Goal: Information Seeking & Learning: Learn about a topic

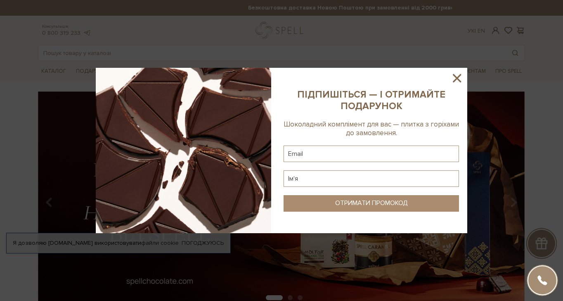
click at [459, 77] on icon at bounding box center [457, 78] width 8 height 8
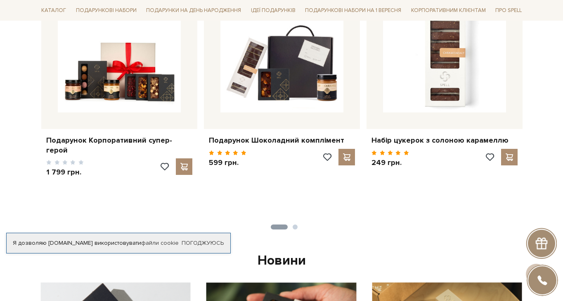
scroll to position [372, 0]
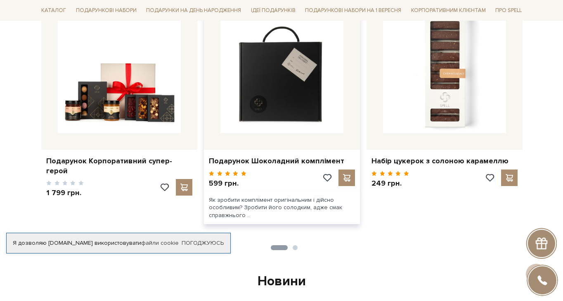
click at [282, 114] on img at bounding box center [281, 71] width 123 height 123
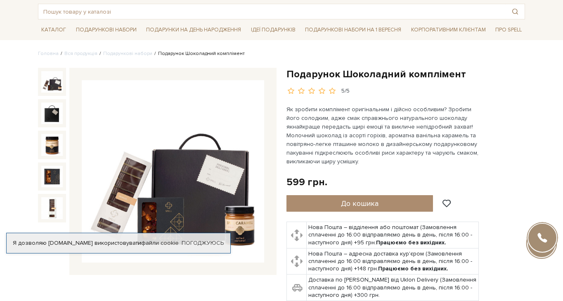
scroll to position [83, 0]
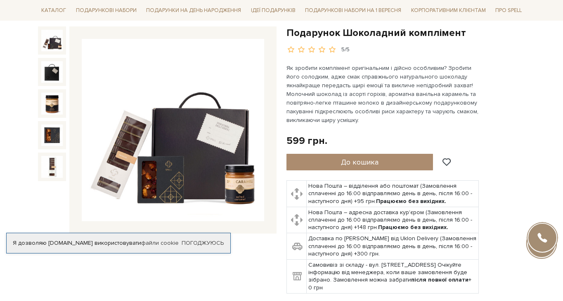
click at [185, 176] on img at bounding box center [173, 130] width 182 height 182
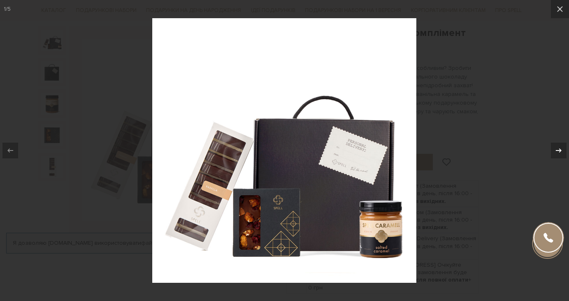
click at [559, 147] on icon at bounding box center [559, 150] width 10 height 10
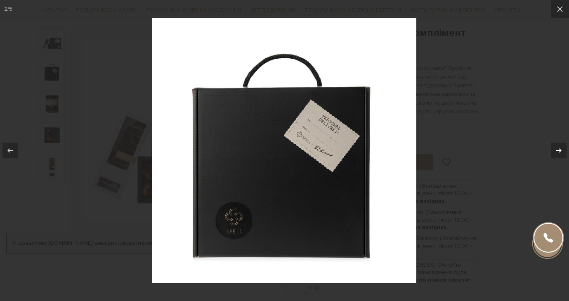
click at [559, 147] on icon at bounding box center [559, 150] width 10 height 10
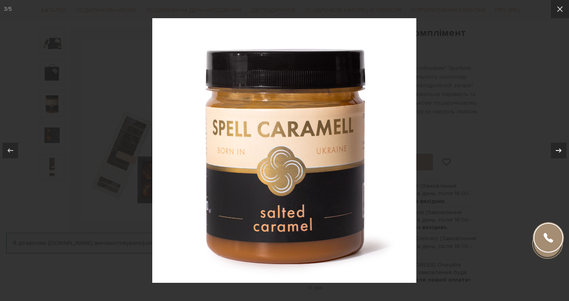
click at [559, 147] on icon at bounding box center [559, 150] width 10 height 10
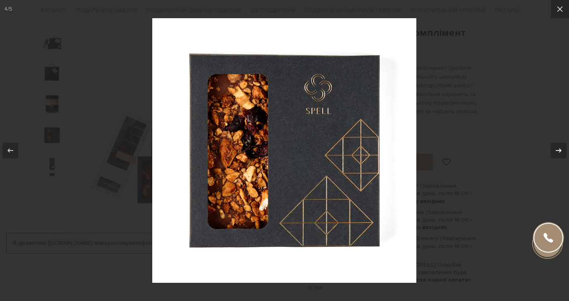
click at [556, 151] on icon at bounding box center [559, 150] width 10 height 10
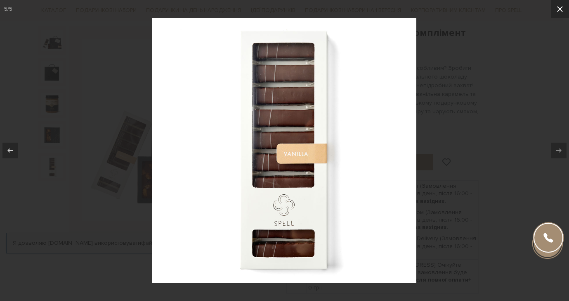
click at [562, 9] on icon at bounding box center [560, 9] width 10 height 10
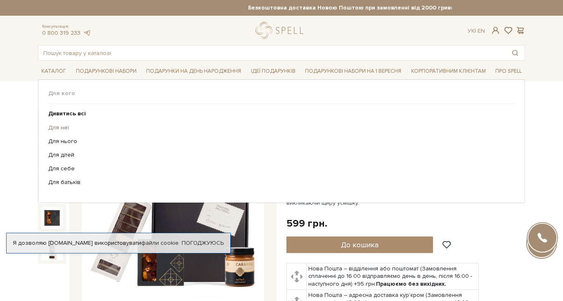
click at [59, 126] on link "Для неї" at bounding box center [278, 127] width 460 height 7
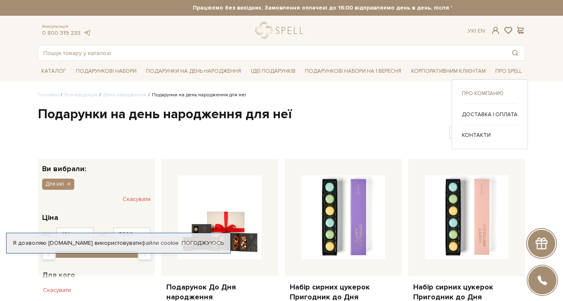
click at [493, 91] on link "Про компанію" at bounding box center [490, 93] width 56 height 7
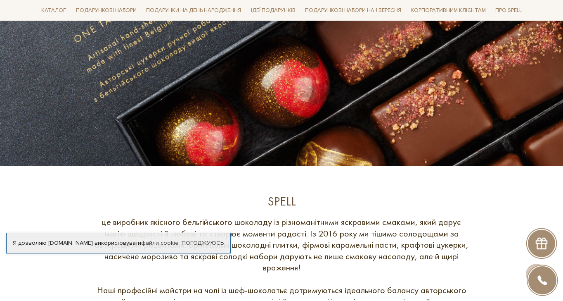
scroll to position [165, 0]
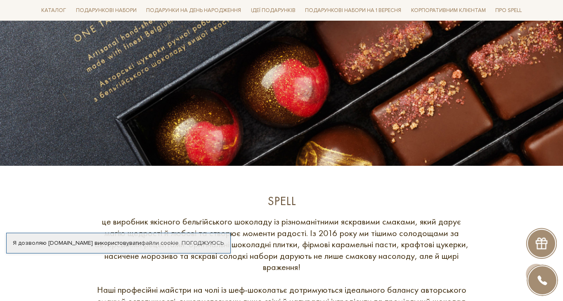
click at [71, 239] on div "Я дозволяю [DOMAIN_NAME] використовувати файли cookie" at bounding box center [119, 242] width 224 height 7
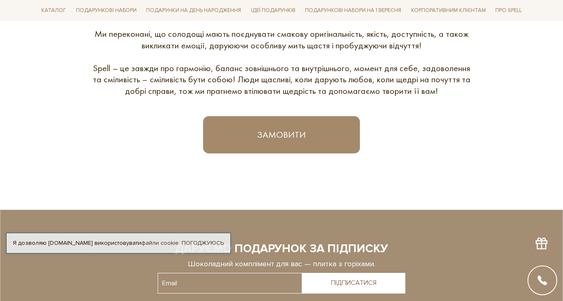
scroll to position [578, 0]
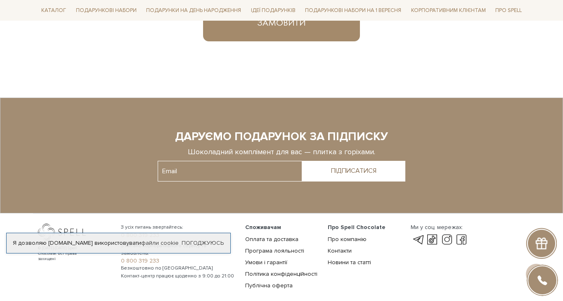
drag, startPoint x: 370, startPoint y: 195, endPoint x: -149, endPoint y: 361, distance: 545.1
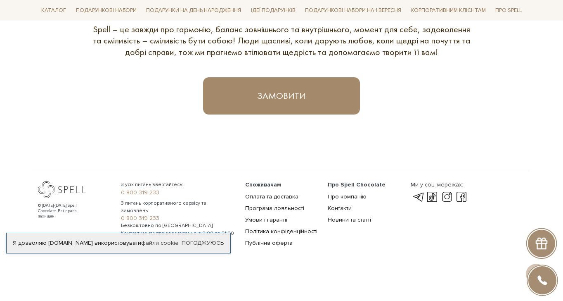
scroll to position [505, 0]
